Goal: Task Accomplishment & Management: Use online tool/utility

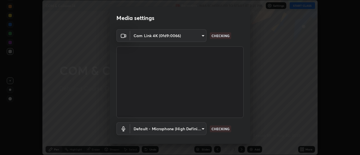
scroll to position [29, 0]
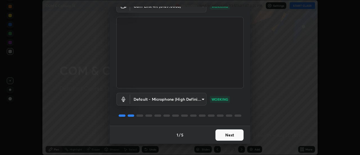
click at [225, 133] on button "Next" at bounding box center [229, 134] width 28 height 11
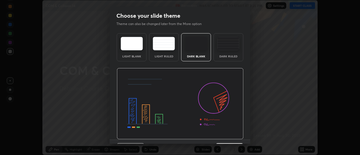
click at [228, 54] on div "Dark Ruled" at bounding box center [228, 47] width 30 height 28
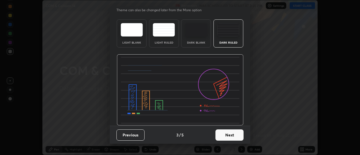
click at [220, 135] on button "Next" at bounding box center [229, 134] width 28 height 11
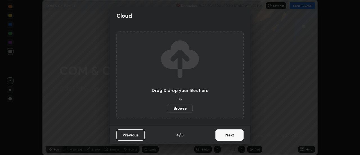
click at [187, 108] on label "Browse" at bounding box center [179, 108] width 25 height 9
click at [167, 108] on input "Browse" at bounding box center [167, 108] width 0 height 9
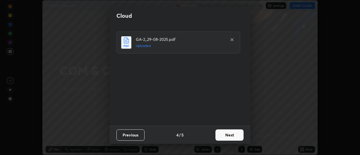
click at [228, 135] on button "Next" at bounding box center [229, 134] width 28 height 11
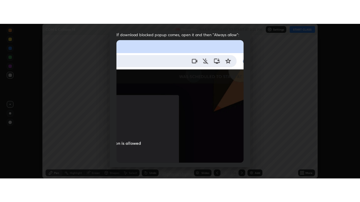
scroll to position [144, 0]
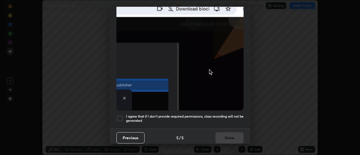
click at [193, 114] on h5 "I agree that if I don't provide required permissions, class recording will not …" at bounding box center [184, 118] width 117 height 9
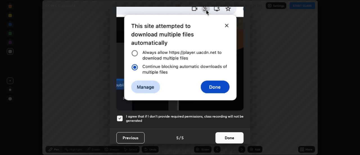
click at [222, 132] on button "Done" at bounding box center [229, 137] width 28 height 11
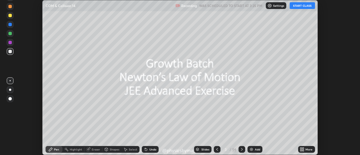
click at [217, 148] on icon at bounding box center [217, 149] width 2 height 3
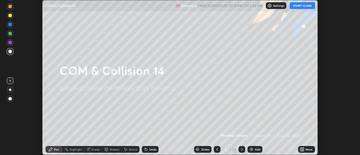
click at [305, 6] on button "START CLASS" at bounding box center [301, 5] width 25 height 7
click at [306, 149] on div "More" at bounding box center [308, 149] width 7 height 3
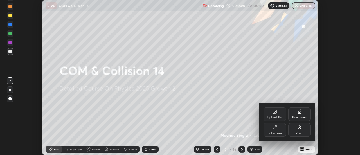
click at [276, 132] on div "Full screen" at bounding box center [274, 133] width 14 height 3
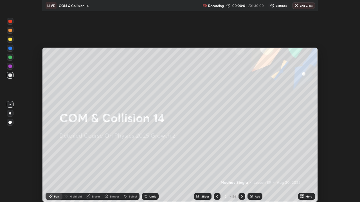
scroll to position [202, 360]
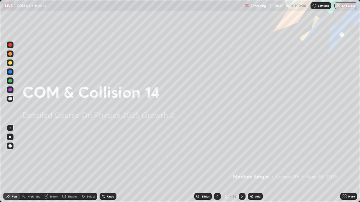
click at [12, 81] on div at bounding box center [10, 81] width 7 height 7
click at [242, 154] on div at bounding box center [241, 196] width 7 height 7
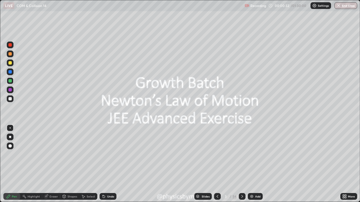
click at [227, 154] on div "3" at bounding box center [226, 196] width 6 height 3
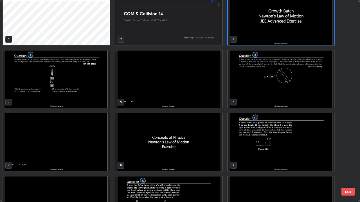
scroll to position [0, 0]
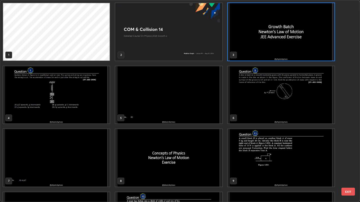
click at [154, 50] on img "grid" at bounding box center [168, 32] width 106 height 58
click at [155, 50] on img "grid" at bounding box center [168, 32] width 106 height 58
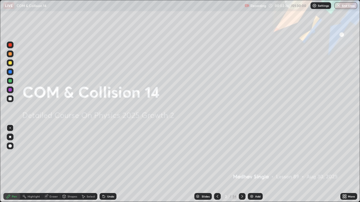
click at [240, 154] on icon at bounding box center [242, 196] width 4 height 4
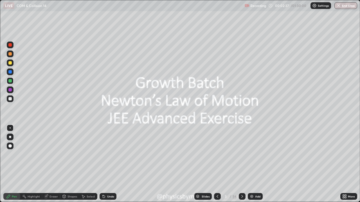
click at [242, 154] on icon at bounding box center [242, 196] width 2 height 3
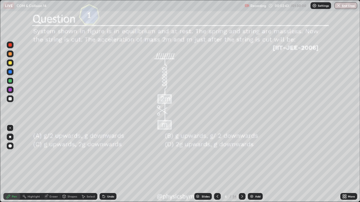
click at [241, 154] on icon at bounding box center [242, 196] width 4 height 4
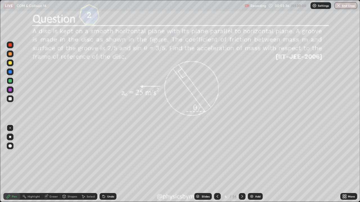
click at [9, 63] on div at bounding box center [9, 62] width 3 height 3
click at [113, 154] on div "Undo" at bounding box center [107, 196] width 17 height 7
click at [114, 154] on div "Undo" at bounding box center [107, 196] width 17 height 7
click at [12, 82] on div at bounding box center [9, 80] width 3 height 3
click at [241, 154] on icon at bounding box center [242, 196] width 4 height 4
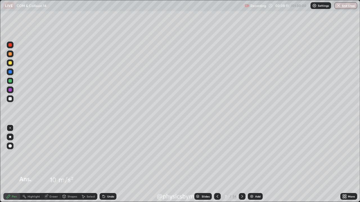
click at [240, 154] on icon at bounding box center [242, 196] width 4 height 4
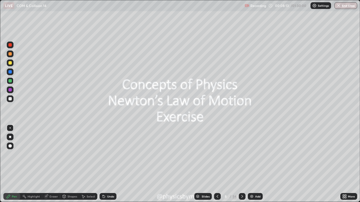
click at [241, 154] on icon at bounding box center [242, 196] width 4 height 4
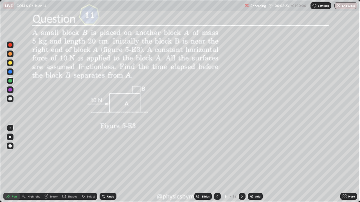
click at [241, 154] on icon at bounding box center [242, 196] width 4 height 4
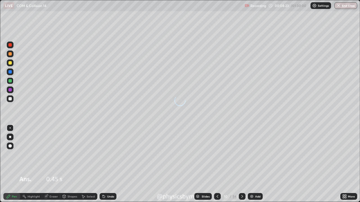
click at [241, 154] on icon at bounding box center [242, 196] width 4 height 4
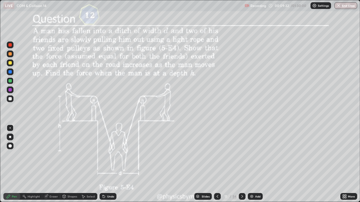
click at [114, 154] on div "Undo" at bounding box center [107, 196] width 17 height 7
click at [113, 154] on div "Undo" at bounding box center [107, 196] width 17 height 7
click at [111, 154] on div "Undo" at bounding box center [110, 196] width 7 height 3
click at [110, 154] on div "Undo" at bounding box center [107, 196] width 17 height 7
click at [111, 154] on div "Undo" at bounding box center [107, 196] width 17 height 7
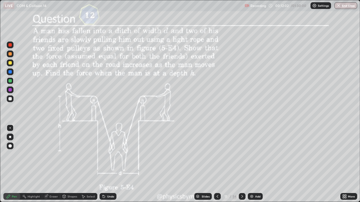
click at [241, 154] on icon at bounding box center [242, 196] width 4 height 4
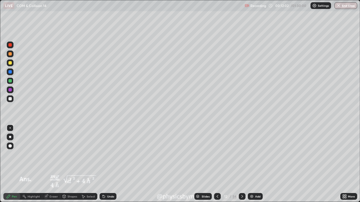
click at [241, 154] on icon at bounding box center [242, 196] width 4 height 4
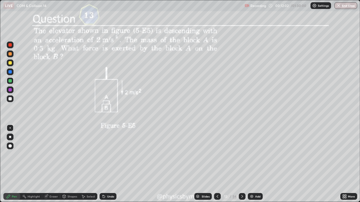
click at [242, 154] on icon at bounding box center [242, 196] width 4 height 4
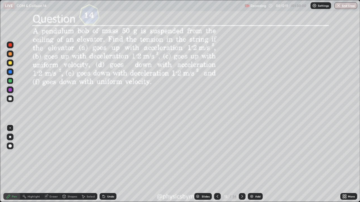
click at [71, 154] on div "Shapes" at bounding box center [72, 196] width 10 height 3
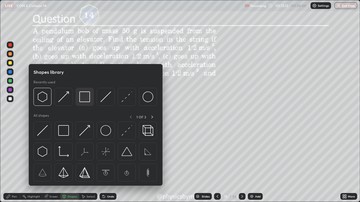
click at [86, 100] on img at bounding box center [84, 97] width 11 height 11
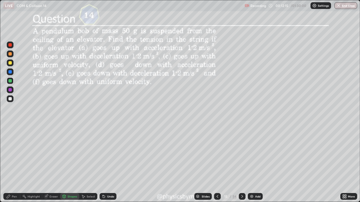
click at [14, 154] on div "Pen" at bounding box center [14, 196] width 5 height 3
click at [11, 99] on div at bounding box center [9, 98] width 3 height 3
click at [241, 154] on icon at bounding box center [242, 196] width 4 height 4
click at [242, 154] on icon at bounding box center [242, 196] width 4 height 4
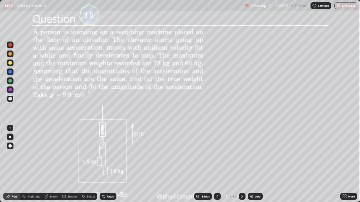
click at [10, 81] on div at bounding box center [9, 80] width 3 height 3
click at [111, 154] on div "Undo" at bounding box center [110, 196] width 7 height 3
click at [111, 154] on div "Undo" at bounding box center [107, 196] width 17 height 7
click at [108, 154] on div "Undo" at bounding box center [107, 196] width 17 height 7
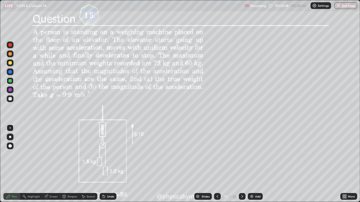
click at [108, 154] on div "Undo" at bounding box center [107, 196] width 17 height 7
click at [110, 154] on div "Undo" at bounding box center [107, 196] width 17 height 7
click at [107, 154] on div "Undo" at bounding box center [107, 196] width 17 height 7
click at [108, 154] on div "Undo" at bounding box center [107, 196] width 17 height 7
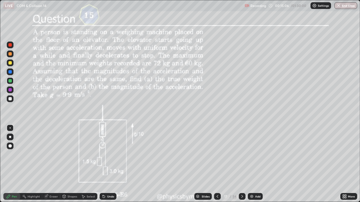
click at [241, 154] on icon at bounding box center [242, 196] width 2 height 3
click at [241, 154] on icon at bounding box center [242, 196] width 4 height 4
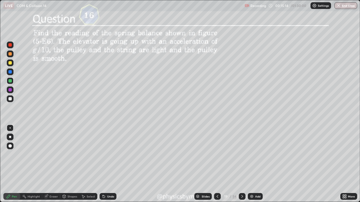
click at [216, 154] on icon at bounding box center [217, 196] width 2 height 3
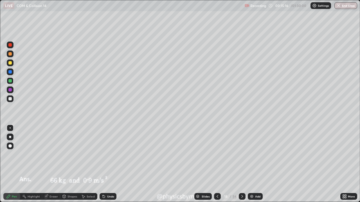
click at [217, 154] on icon at bounding box center [217, 196] width 4 height 4
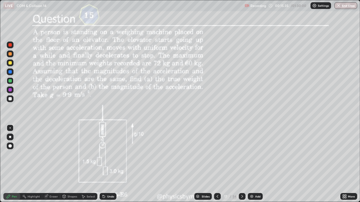
click at [230, 154] on div "/" at bounding box center [230, 196] width 2 height 3
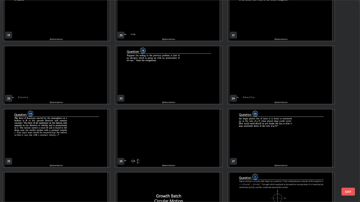
scroll to position [399, 0]
click at [87, 149] on img "grid" at bounding box center [56, 138] width 106 height 58
click at [86, 151] on img "grid" at bounding box center [56, 138] width 106 height 58
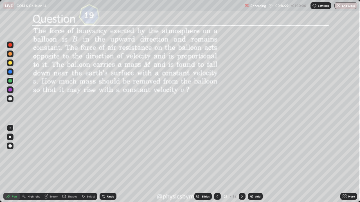
click at [104, 154] on icon at bounding box center [103, 196] width 4 height 4
click at [49, 154] on div "Eraser" at bounding box center [53, 196] width 8 height 3
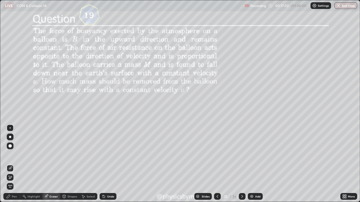
click at [10, 154] on icon at bounding box center [8, 196] width 4 height 4
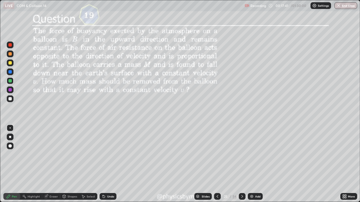
click at [241, 154] on icon at bounding box center [242, 196] width 4 height 4
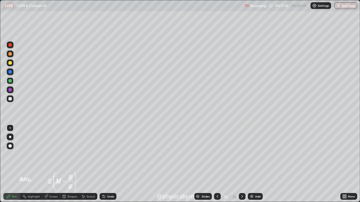
click at [241, 154] on icon at bounding box center [242, 196] width 4 height 4
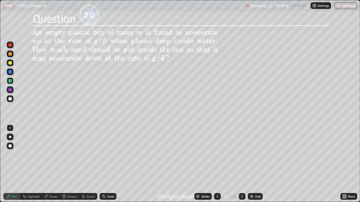
click at [106, 154] on div "Undo" at bounding box center [107, 196] width 17 height 7
click at [224, 154] on div "27" at bounding box center [226, 196] width 6 height 3
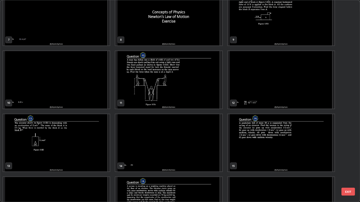
scroll to position [141, 0]
click at [155, 99] on img "grid" at bounding box center [168, 80] width 106 height 58
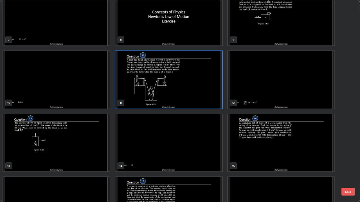
click at [156, 101] on img "grid" at bounding box center [168, 80] width 106 height 58
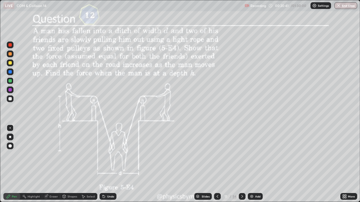
click at [242, 154] on icon at bounding box center [242, 196] width 2 height 3
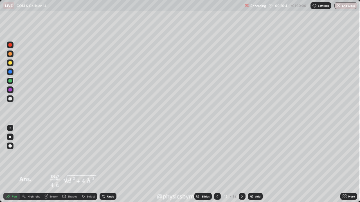
click at [242, 154] on icon at bounding box center [242, 196] width 2 height 3
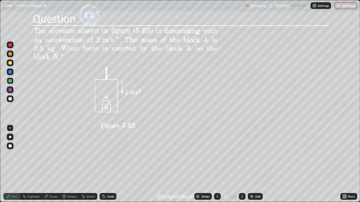
click at [241, 154] on icon at bounding box center [242, 196] width 4 height 4
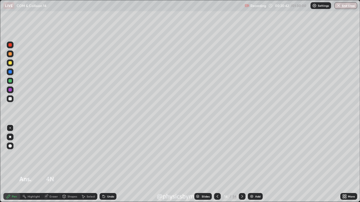
click at [241, 154] on icon at bounding box center [242, 196] width 4 height 4
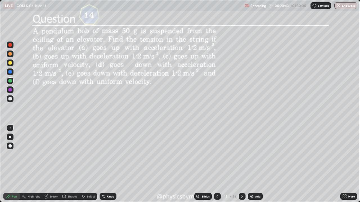
click at [240, 154] on icon at bounding box center [242, 196] width 4 height 4
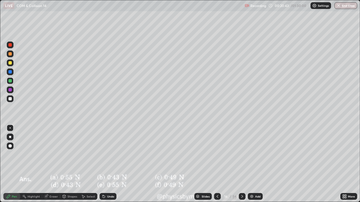
click at [241, 154] on icon at bounding box center [242, 196] width 4 height 4
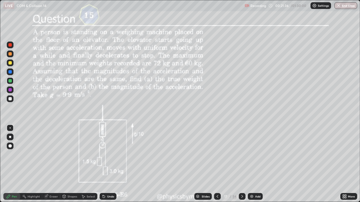
click at [242, 154] on icon at bounding box center [242, 196] width 4 height 4
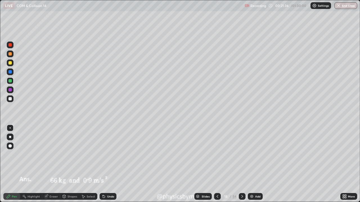
click at [242, 154] on icon at bounding box center [242, 196] width 4 height 4
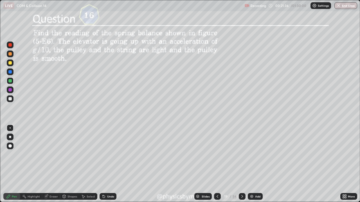
click at [241, 154] on icon at bounding box center [242, 196] width 4 height 4
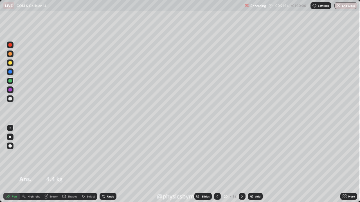
click at [243, 154] on icon at bounding box center [242, 196] width 4 height 4
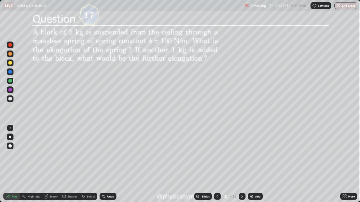
click at [243, 154] on icon at bounding box center [242, 196] width 4 height 4
click at [241, 154] on icon at bounding box center [242, 196] width 4 height 4
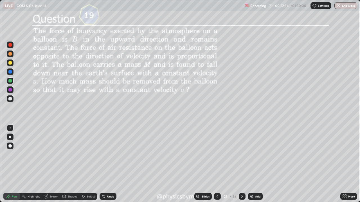
click at [241, 154] on icon at bounding box center [242, 196] width 4 height 4
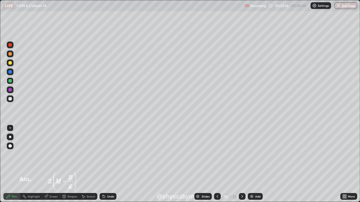
click at [241, 154] on icon at bounding box center [242, 196] width 2 height 3
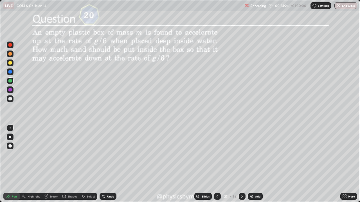
click at [241, 154] on icon at bounding box center [242, 196] width 4 height 4
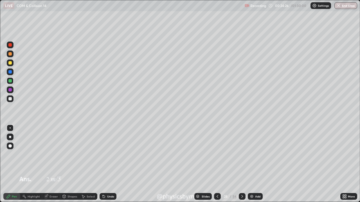
click at [242, 154] on div at bounding box center [241, 196] width 7 height 7
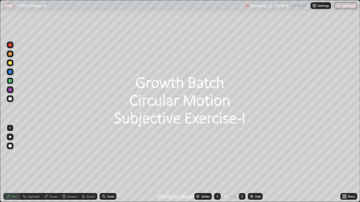
click at [241, 154] on icon at bounding box center [242, 196] width 4 height 4
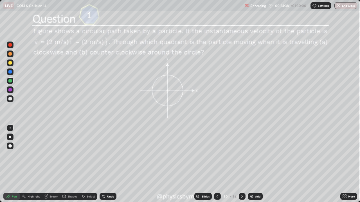
click at [241, 154] on icon at bounding box center [242, 196] width 4 height 4
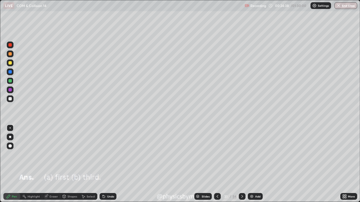
click at [240, 154] on icon at bounding box center [242, 196] width 4 height 4
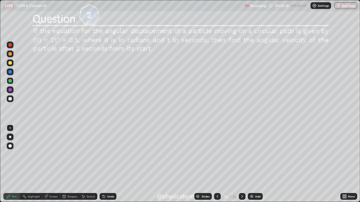
click at [242, 154] on icon at bounding box center [242, 196] width 4 height 4
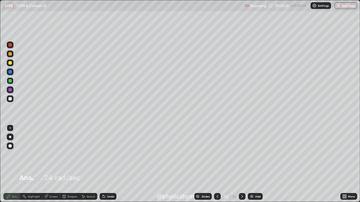
click at [241, 154] on icon at bounding box center [242, 196] width 4 height 4
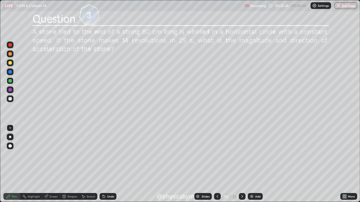
click at [241, 154] on icon at bounding box center [242, 196] width 4 height 4
click at [241, 154] on icon at bounding box center [242, 196] width 2 height 3
click at [105, 154] on div "Undo" at bounding box center [107, 196] width 17 height 7
click at [109, 154] on div "Undo" at bounding box center [110, 196] width 7 height 3
click at [107, 154] on div "Undo" at bounding box center [107, 196] width 17 height 7
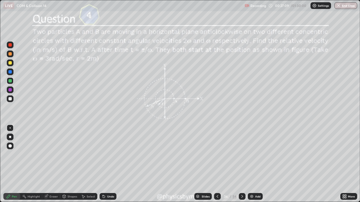
click at [242, 154] on icon at bounding box center [242, 196] width 2 height 3
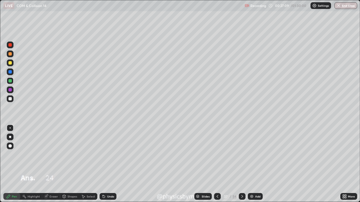
click at [240, 154] on icon at bounding box center [242, 196] width 4 height 4
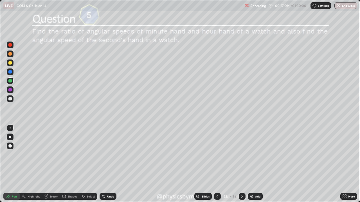
click at [242, 154] on icon at bounding box center [242, 196] width 4 height 4
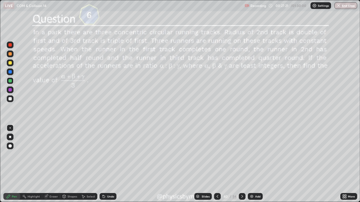
click at [69, 154] on div "Shapes" at bounding box center [69, 196] width 19 height 7
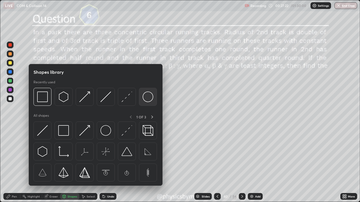
click at [148, 99] on img at bounding box center [147, 97] width 11 height 11
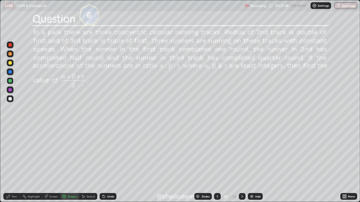
click at [11, 154] on div "Pen" at bounding box center [11, 196] width 17 height 7
click at [10, 98] on div at bounding box center [9, 98] width 3 height 3
click at [8, 63] on div at bounding box center [9, 62] width 3 height 3
click at [241, 154] on icon at bounding box center [242, 196] width 4 height 4
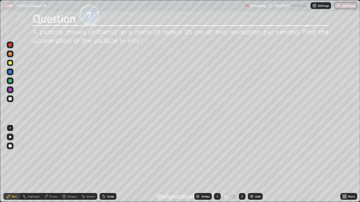
click at [240, 154] on icon at bounding box center [242, 196] width 4 height 4
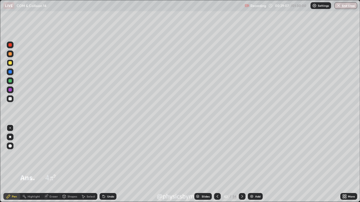
click at [241, 154] on icon at bounding box center [242, 196] width 4 height 4
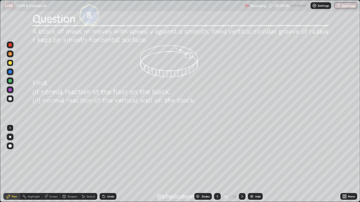
click at [241, 154] on icon at bounding box center [242, 196] width 4 height 4
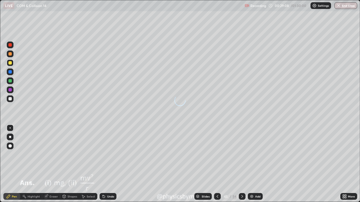
click at [241, 154] on icon at bounding box center [242, 196] width 4 height 4
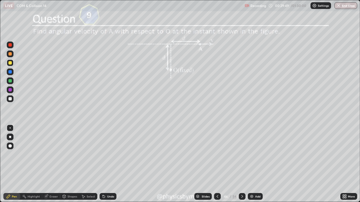
click at [240, 154] on icon at bounding box center [242, 196] width 4 height 4
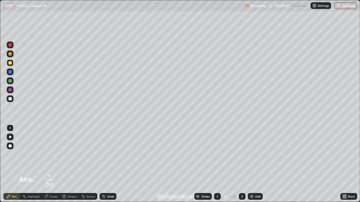
click at [241, 154] on icon at bounding box center [242, 196] width 4 height 4
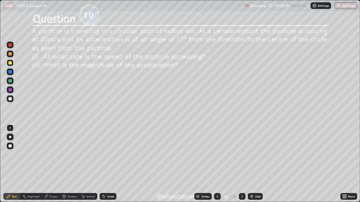
click at [10, 81] on div at bounding box center [9, 80] width 3 height 3
click at [108, 154] on div "Undo" at bounding box center [110, 196] width 7 height 3
click at [109, 154] on div "Undo" at bounding box center [110, 196] width 7 height 3
click at [242, 154] on icon at bounding box center [242, 196] width 2 height 3
click at [240, 154] on icon at bounding box center [242, 196] width 4 height 4
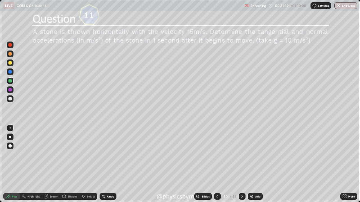
click at [68, 154] on div "Shapes" at bounding box center [72, 196] width 10 height 3
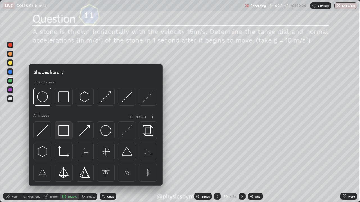
click at [67, 133] on img at bounding box center [63, 130] width 11 height 11
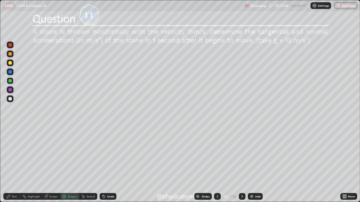
click at [71, 154] on div "Shapes" at bounding box center [69, 196] width 19 height 7
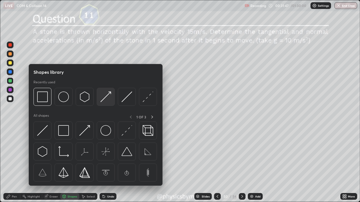
click at [104, 97] on img at bounding box center [105, 97] width 11 height 11
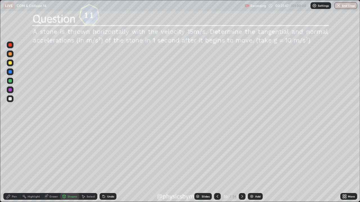
click at [11, 62] on div at bounding box center [9, 62] width 3 height 3
click at [10, 154] on icon at bounding box center [8, 196] width 4 height 4
click at [10, 97] on div at bounding box center [9, 98] width 3 height 3
click at [10, 82] on div at bounding box center [9, 80] width 3 height 3
click at [10, 63] on div at bounding box center [9, 62] width 3 height 3
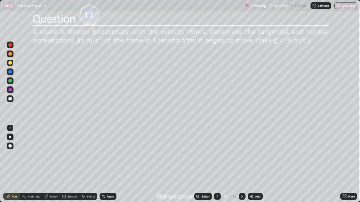
click at [109, 154] on div "Undo" at bounding box center [107, 196] width 17 height 7
click at [107, 154] on div "Undo" at bounding box center [110, 196] width 7 height 3
click at [108, 154] on div "Undo" at bounding box center [110, 196] width 7 height 3
click at [8, 100] on div at bounding box center [10, 99] width 7 height 7
click at [241, 154] on icon at bounding box center [242, 196] width 4 height 4
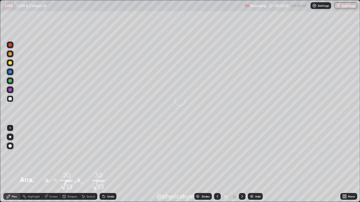
click at [241, 154] on icon at bounding box center [242, 196] width 4 height 4
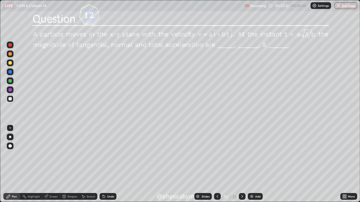
click at [10, 81] on div at bounding box center [9, 80] width 3 height 3
click at [109, 154] on div "Undo" at bounding box center [110, 196] width 7 height 3
click at [110, 154] on div "Undo" at bounding box center [110, 196] width 7 height 3
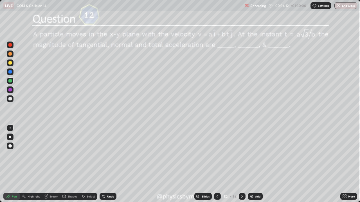
click at [110, 154] on div "Undo" at bounding box center [110, 196] width 7 height 3
click at [107, 154] on div "Undo" at bounding box center [110, 196] width 7 height 3
click at [241, 154] on icon at bounding box center [242, 196] width 4 height 4
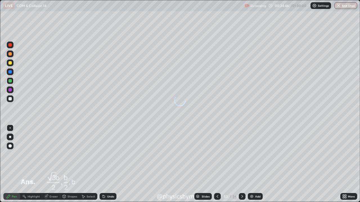
click at [241, 154] on icon at bounding box center [242, 196] width 4 height 4
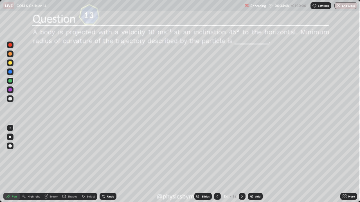
click at [227, 154] on div "54" at bounding box center [226, 196] width 6 height 3
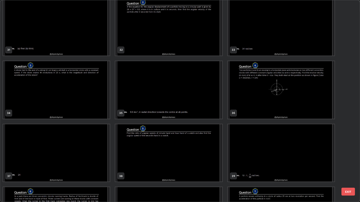
scroll to position [634, 0]
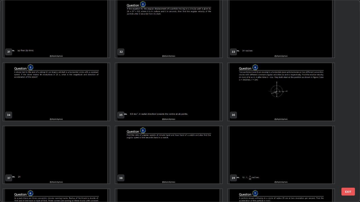
click at [248, 112] on img "grid" at bounding box center [281, 92] width 106 height 58
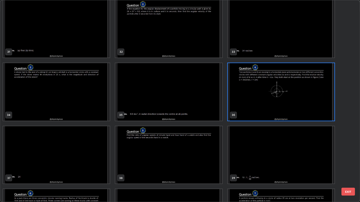
click at [248, 112] on img "grid" at bounding box center [281, 92] width 106 height 58
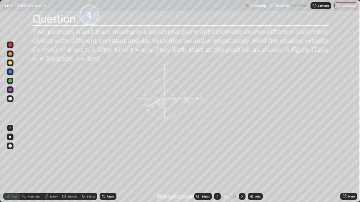
click at [234, 154] on div "56" at bounding box center [234, 196] width 4 height 5
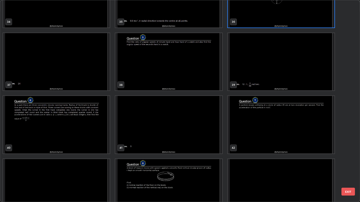
scroll to position [727, 0]
click at [90, 120] on img "grid" at bounding box center [56, 125] width 106 height 58
click at [89, 120] on img "grid" at bounding box center [56, 125] width 106 height 58
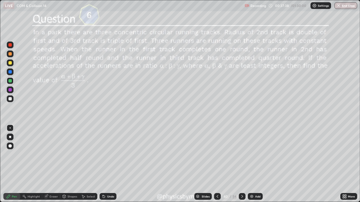
click at [238, 154] on div at bounding box center [241, 196] width 7 height 11
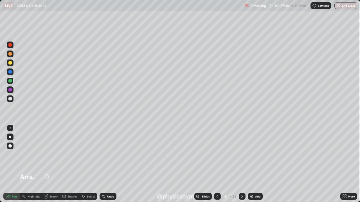
click at [242, 154] on icon at bounding box center [242, 196] width 4 height 4
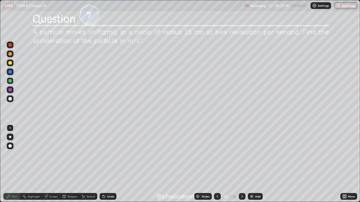
click at [241, 154] on icon at bounding box center [242, 196] width 4 height 4
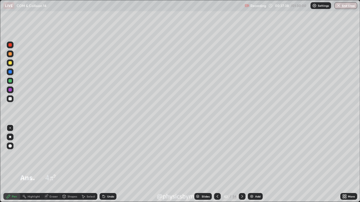
click at [242, 154] on icon at bounding box center [242, 196] width 4 height 4
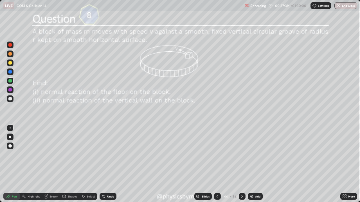
click at [242, 154] on icon at bounding box center [242, 196] width 4 height 4
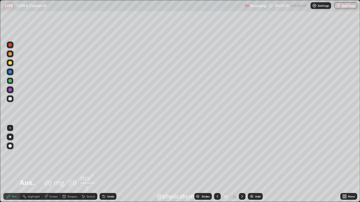
click at [241, 154] on icon at bounding box center [242, 196] width 4 height 4
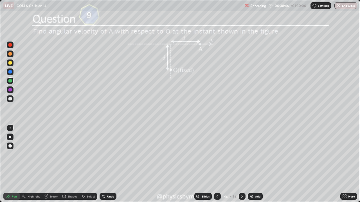
click at [241, 154] on icon at bounding box center [242, 196] width 4 height 4
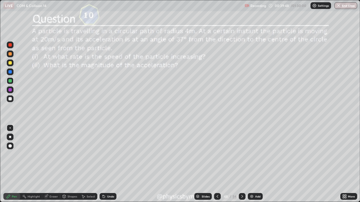
click at [241, 154] on icon at bounding box center [242, 196] width 4 height 4
click at [110, 154] on div "Undo" at bounding box center [110, 196] width 7 height 3
click at [242, 154] on icon at bounding box center [242, 196] width 2 height 3
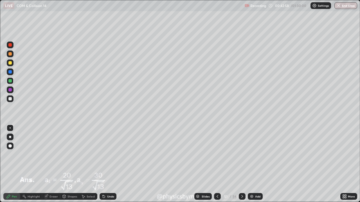
click at [242, 154] on icon at bounding box center [242, 196] width 2 height 3
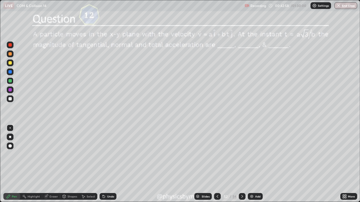
click at [241, 154] on icon at bounding box center [242, 196] width 4 height 4
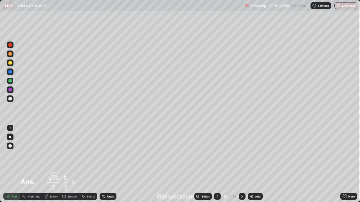
click at [241, 154] on icon at bounding box center [242, 196] width 4 height 4
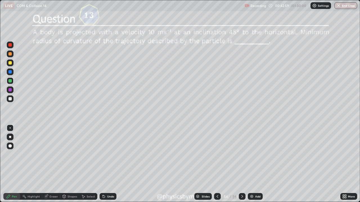
click at [241, 154] on icon at bounding box center [242, 196] width 4 height 4
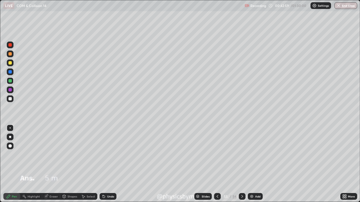
click at [241, 154] on icon at bounding box center [242, 196] width 4 height 4
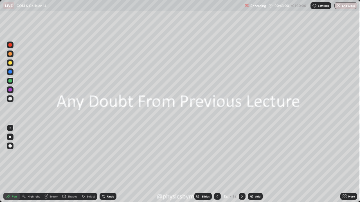
click at [249, 154] on img at bounding box center [251, 196] width 4 height 4
